Goal: Task Accomplishment & Management: Manage account settings

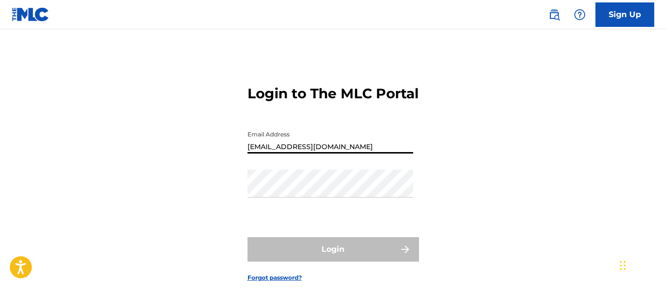
type input "[EMAIL_ADDRESS][DOMAIN_NAME]"
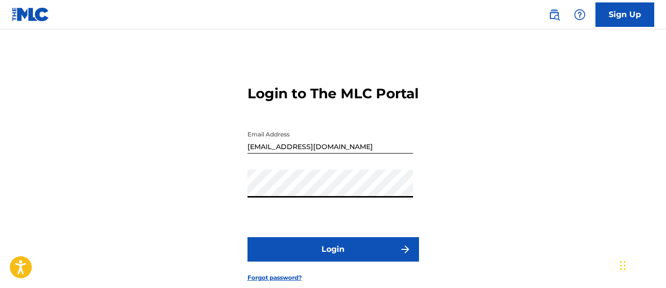
click at [333, 262] on button "Login" at bounding box center [332, 250] width 171 height 24
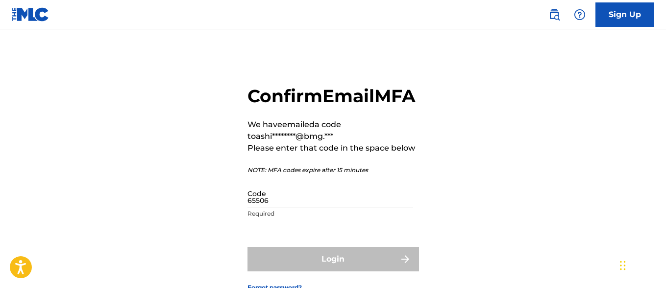
type input "655060"
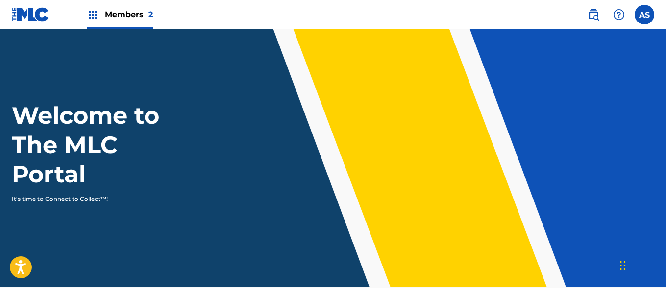
click at [93, 15] on img at bounding box center [93, 15] width 12 height 12
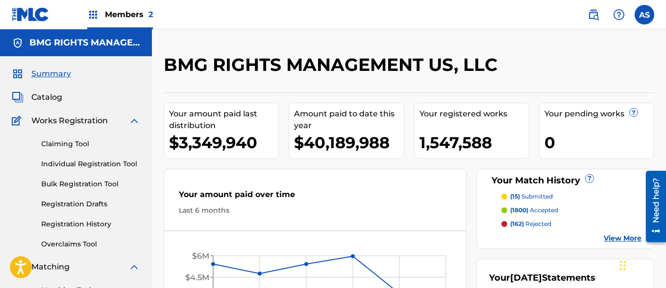
scroll to position [213, 0]
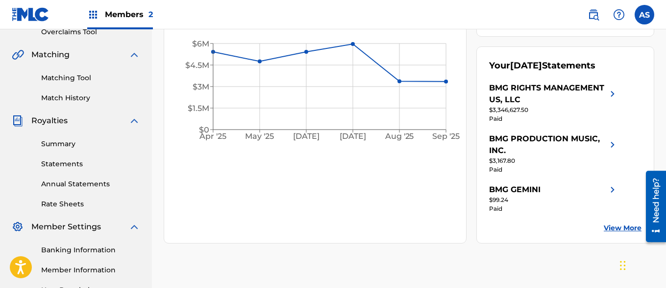
click at [91, 144] on link "Summary" at bounding box center [90, 144] width 99 height 10
